Goal: Find specific page/section: Find specific page/section

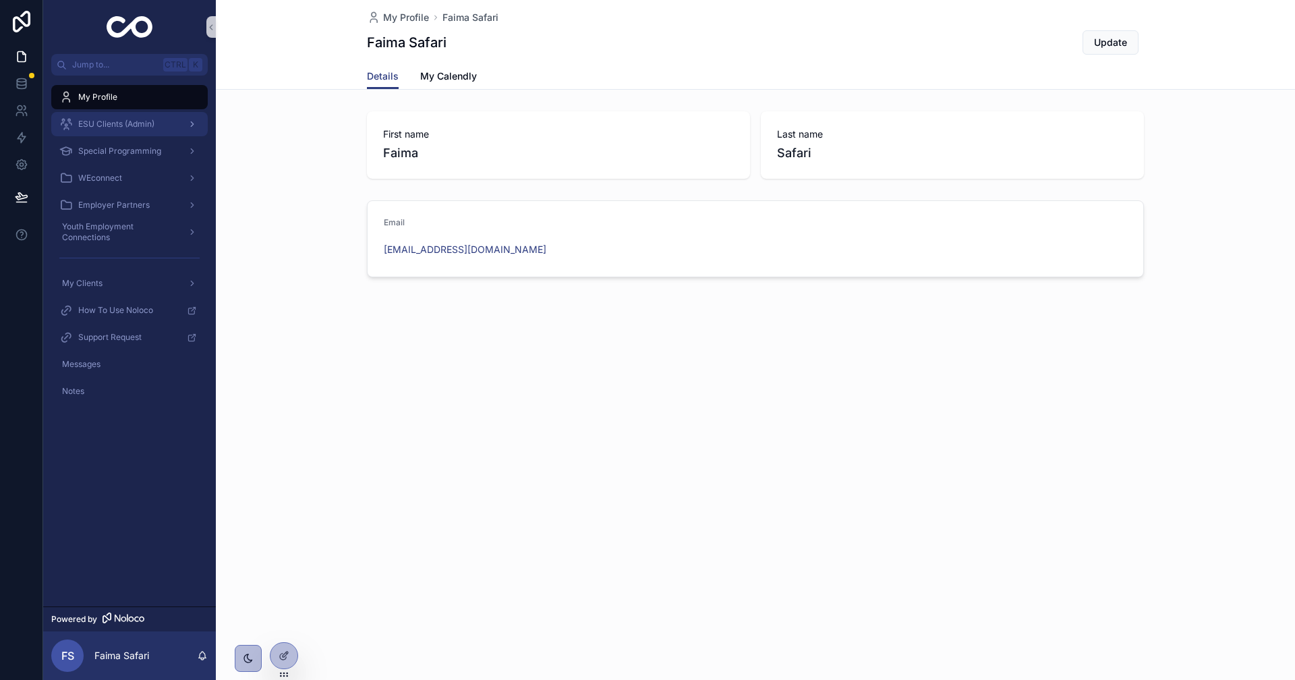
click at [161, 121] on div "ESU Clients (Admin)" at bounding box center [129, 124] width 140 height 22
